Goal: Task Accomplishment & Management: Complete application form

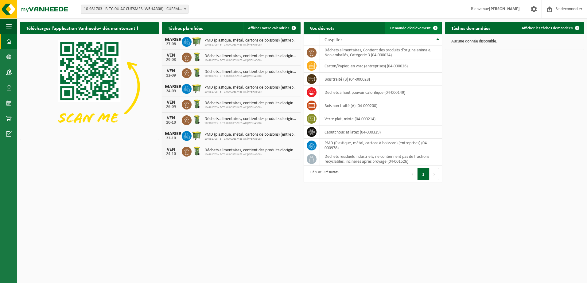
click at [415, 29] on span "Demande d’enlèvement" at bounding box center [410, 28] width 41 height 4
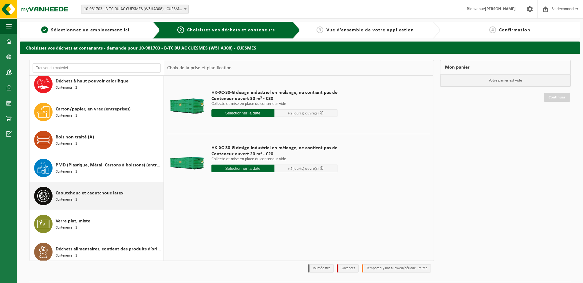
click at [99, 195] on span "Caoutchouc et caoutchouc latex" at bounding box center [90, 192] width 68 height 7
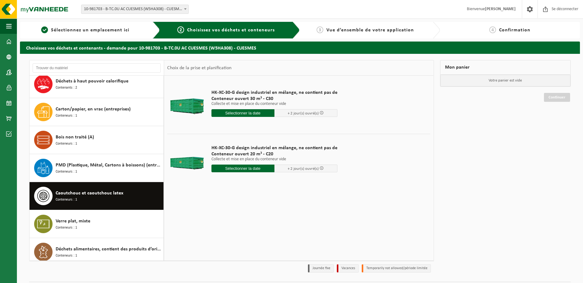
scroll to position [67, 0]
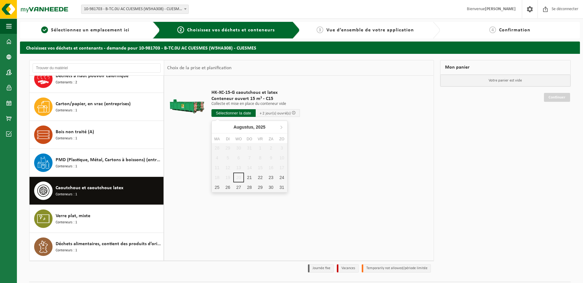
click at [239, 114] on input "text" at bounding box center [233, 113] width 44 height 8
click at [250, 178] on div "21" at bounding box center [256, 177] width 13 height 10
type input "Van 2025-08-21"
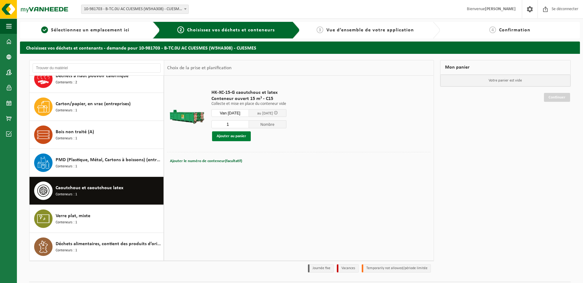
click at [237, 137] on button "Ajouter au panier" at bounding box center [231, 136] width 39 height 10
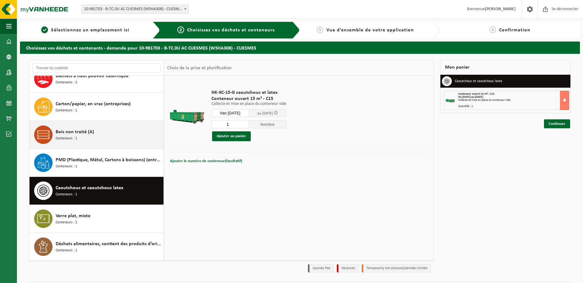
click at [80, 135] on div "Bois non traité (A) Conteneurs : 1" at bounding box center [109, 134] width 106 height 18
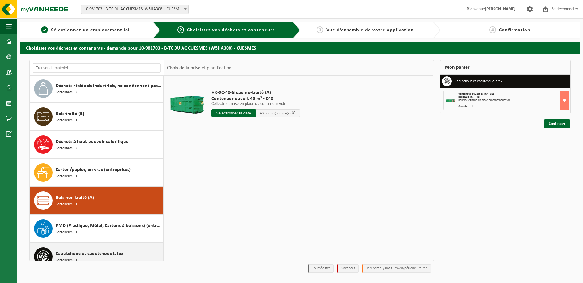
scroll to position [0, 0]
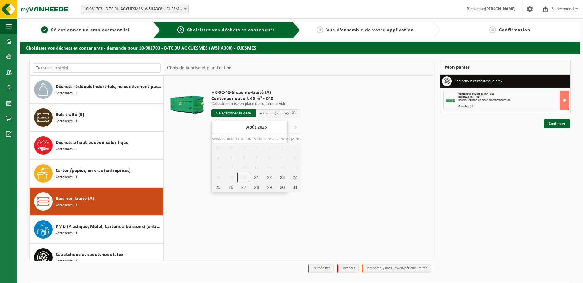
click at [234, 112] on input "text" at bounding box center [233, 113] width 44 height 8
click at [250, 177] on div "21" at bounding box center [256, 177] width 13 height 10
type input "Van 2025-08-21"
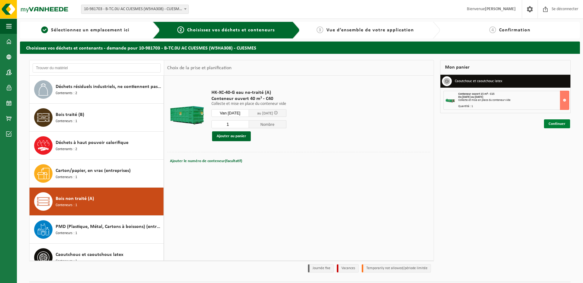
click at [554, 123] on link "Continuer" at bounding box center [557, 123] width 26 height 9
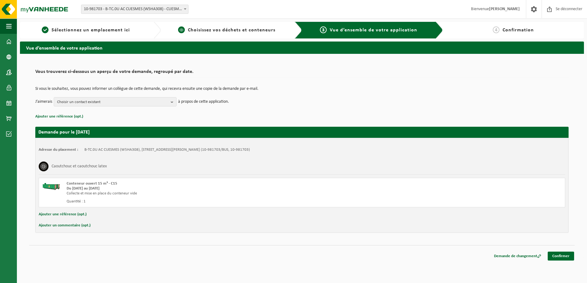
click at [246, 31] on span "Choisissez vos déchets et conteneurs" at bounding box center [232, 30] width 88 height 5
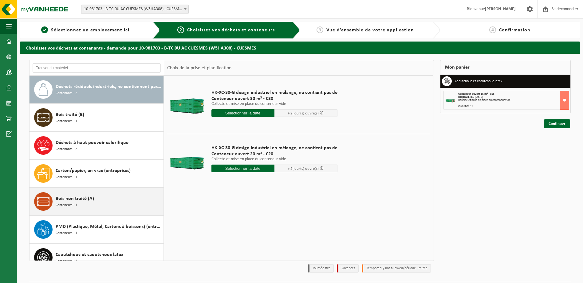
click at [85, 199] on span "Bois non traité (A)" at bounding box center [75, 198] width 38 height 7
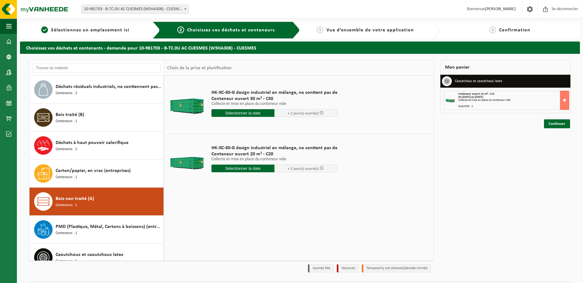
scroll to position [67, 0]
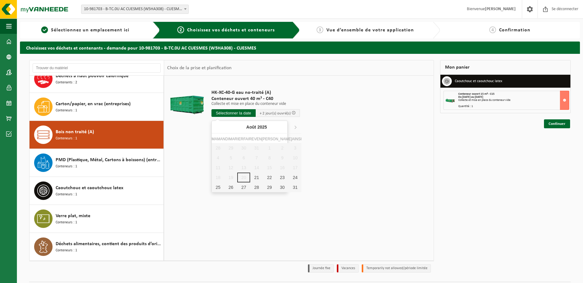
click at [240, 112] on input "text" at bounding box center [233, 113] width 44 height 8
click at [250, 178] on div "21" at bounding box center [256, 177] width 13 height 10
type input "Van 2025-08-21"
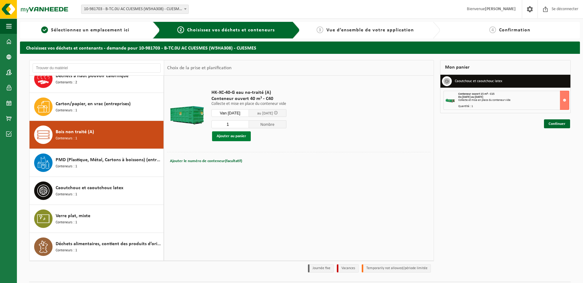
click at [241, 135] on button "Ajouter au panier" at bounding box center [231, 136] width 39 height 10
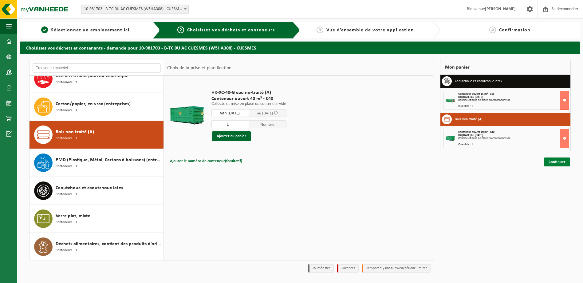
click at [556, 162] on link "Continuer" at bounding box center [557, 161] width 26 height 9
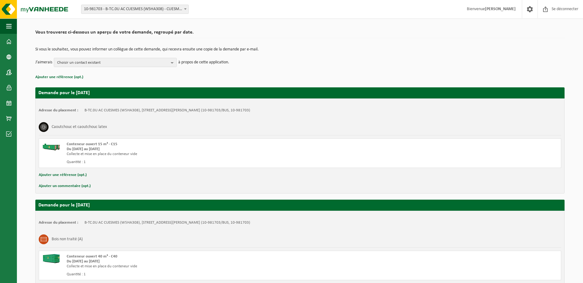
scroll to position [93, 0]
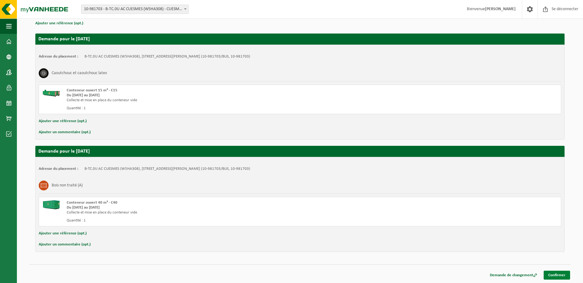
click at [558, 275] on link "Confirmer" at bounding box center [556, 274] width 26 height 9
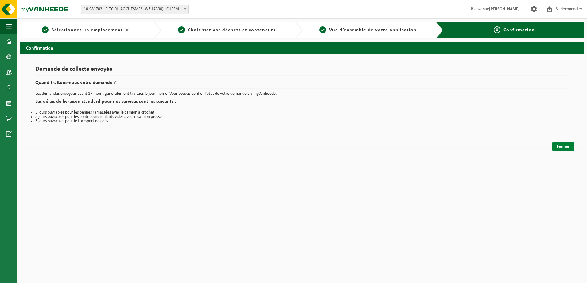
click at [560, 147] on link "Fermer" at bounding box center [564, 146] width 22 height 9
